Goal: Task Accomplishment & Management: Manage account settings

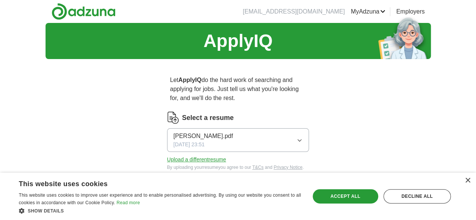
click at [0, 0] on link "ApplyIQ" at bounding box center [0, 0] width 0 height 0
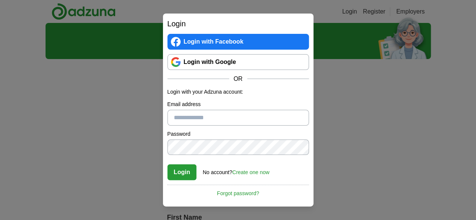
click at [194, 64] on link "Login with Google" at bounding box center [237, 62] width 141 height 16
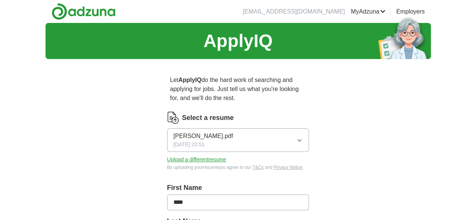
click at [385, 13] on link "MyAdzuna" at bounding box center [367, 11] width 35 height 9
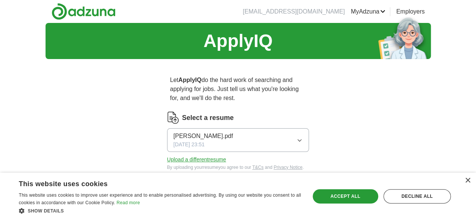
click at [0, 0] on link "Alerts" at bounding box center [0, 0] width 0 height 0
